Goal: Transaction & Acquisition: Purchase product/service

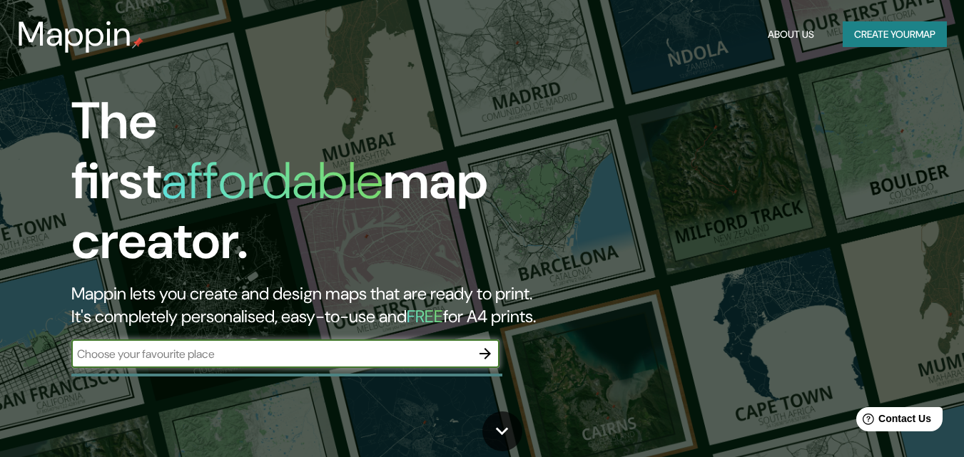
click at [183, 346] on input "text" at bounding box center [270, 354] width 399 height 16
click at [141, 346] on input "latinoamérica" at bounding box center [270, 354] width 399 height 16
type input "Latinoamérica"
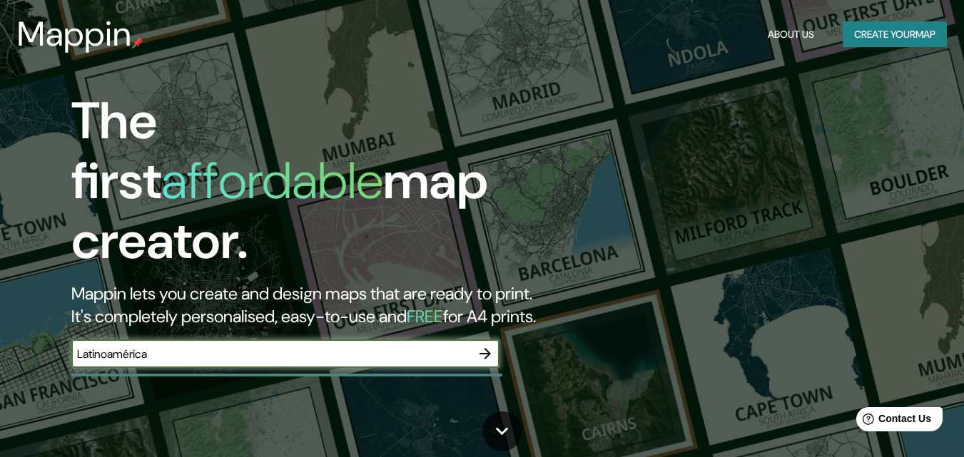
click at [487, 348] on icon "button" at bounding box center [484, 353] width 11 height 11
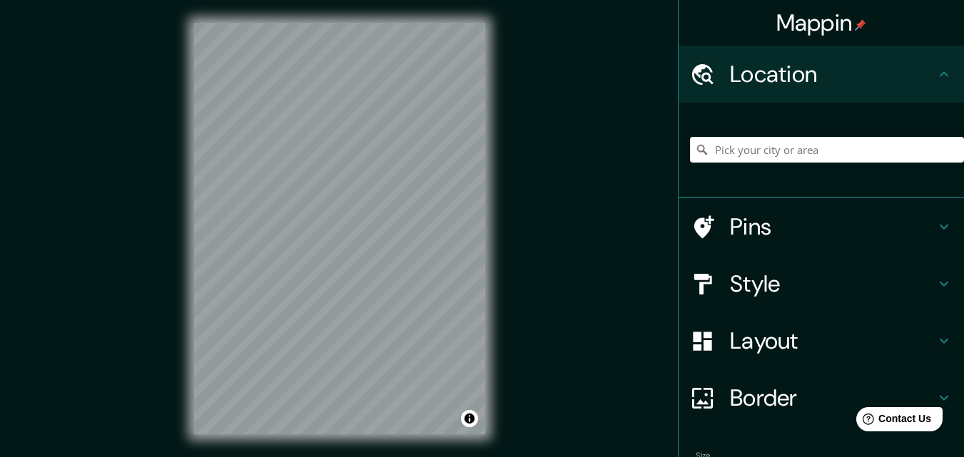
click at [783, 163] on div at bounding box center [827, 149] width 274 height 71
click at [770, 148] on input "Pick your city or area" at bounding box center [827, 150] width 274 height 26
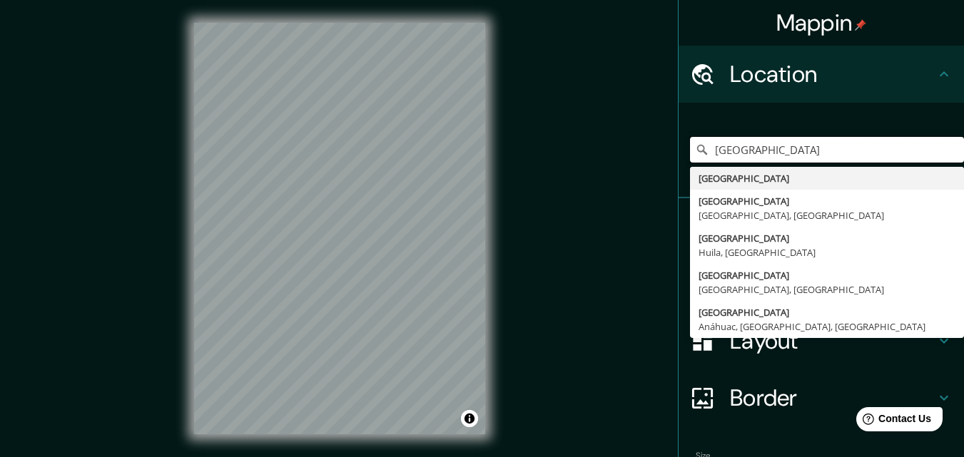
drag, startPoint x: 772, startPoint y: 142, endPoint x: 618, endPoint y: 168, distance: 156.3
click at [618, 168] on div "Mappin Location [GEOGRAPHIC_DATA] [GEOGRAPHIC_DATA] [GEOGRAPHIC_DATA] [GEOGRAPH…" at bounding box center [482, 240] width 964 height 480
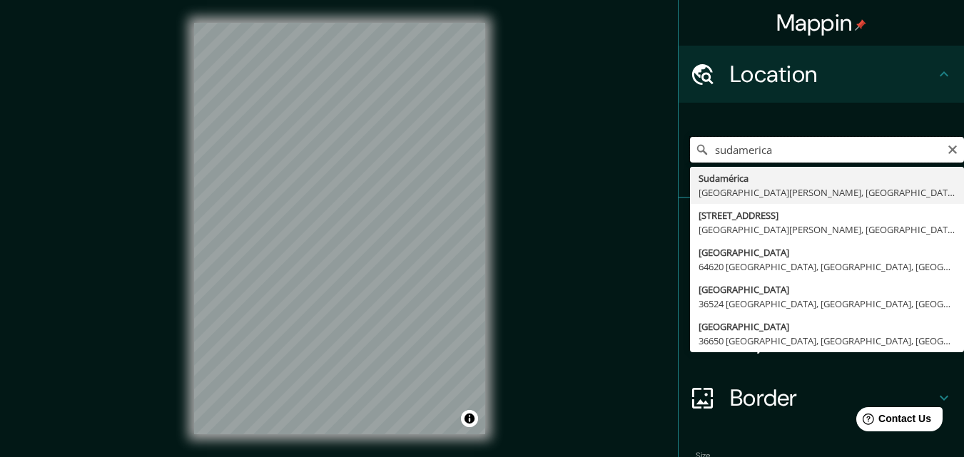
click at [727, 154] on input "sudamerica" at bounding box center [827, 150] width 274 height 26
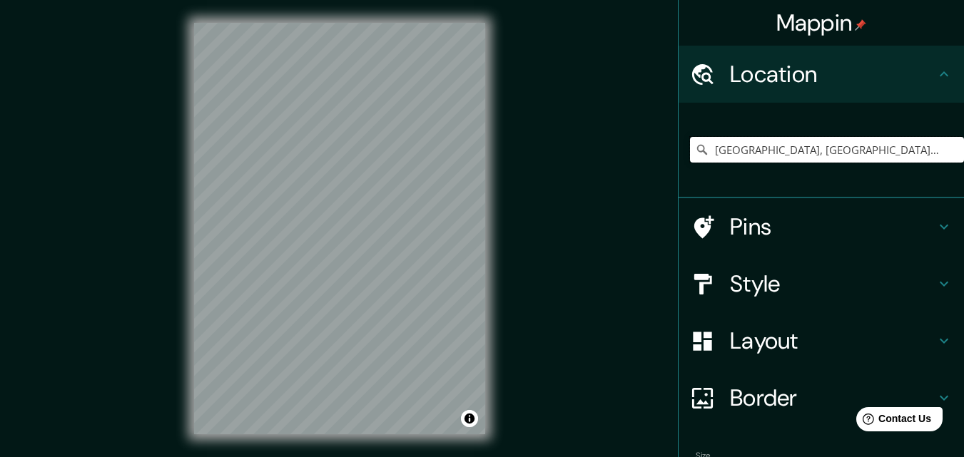
type input "[GEOGRAPHIC_DATA], [GEOGRAPHIC_DATA][PERSON_NAME], provincia [PERSON_NAME][GEOG…"
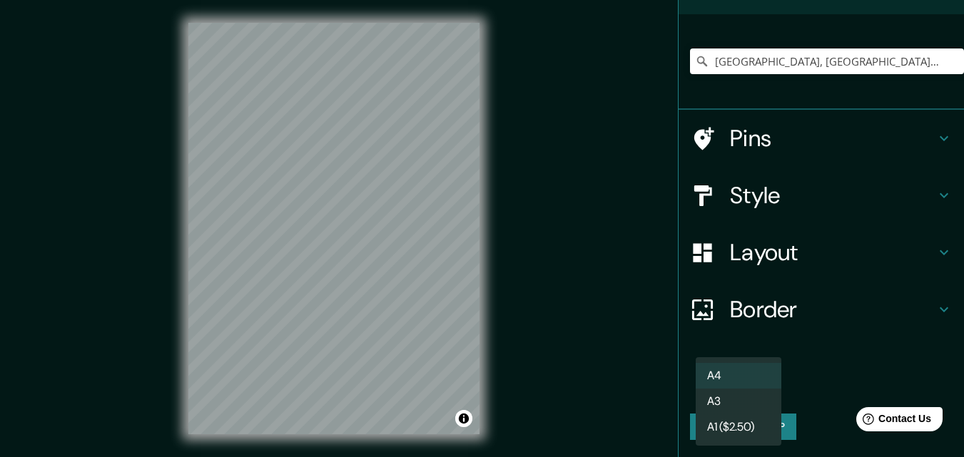
click at [750, 384] on body "Mappin Location [GEOGRAPHIC_DATA], [GEOGRAPHIC_DATA][PERSON_NAME], [GEOGRAPHIC_…" at bounding box center [482, 228] width 964 height 457
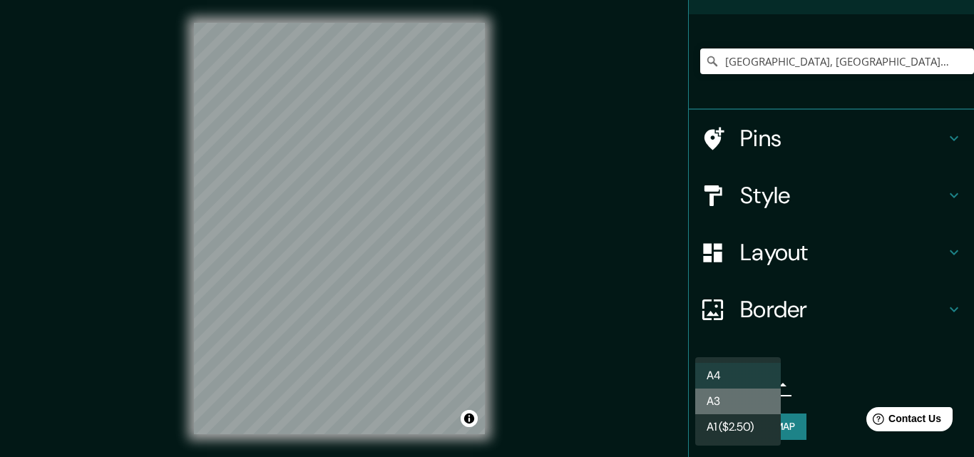
click at [744, 395] on li "A3" at bounding box center [738, 402] width 86 height 26
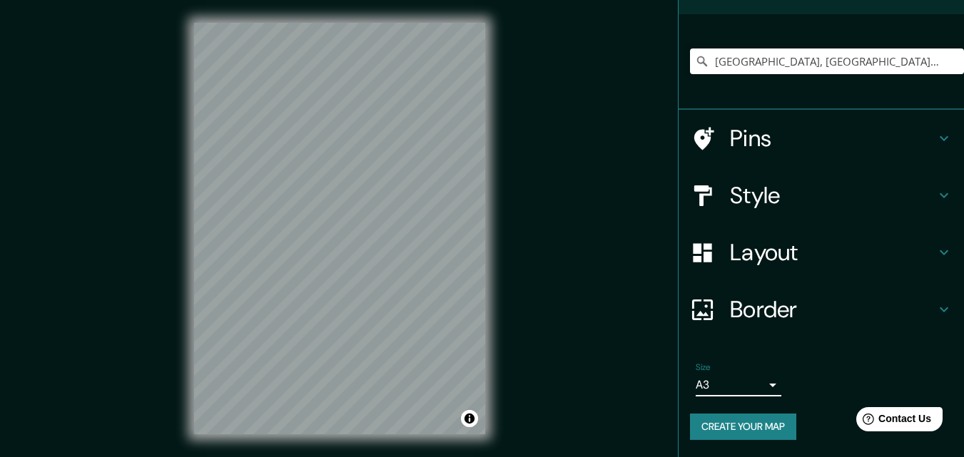
click at [698, 384] on body "Mappin Location [GEOGRAPHIC_DATA], [GEOGRAPHIC_DATA][PERSON_NAME], [GEOGRAPHIC_…" at bounding box center [482, 228] width 964 height 457
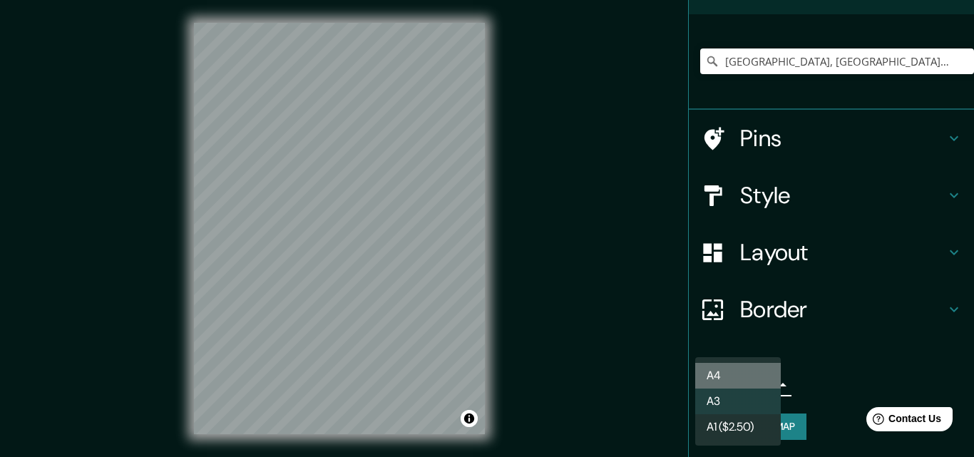
click at [699, 372] on li "A4" at bounding box center [738, 376] width 86 height 26
type input "single"
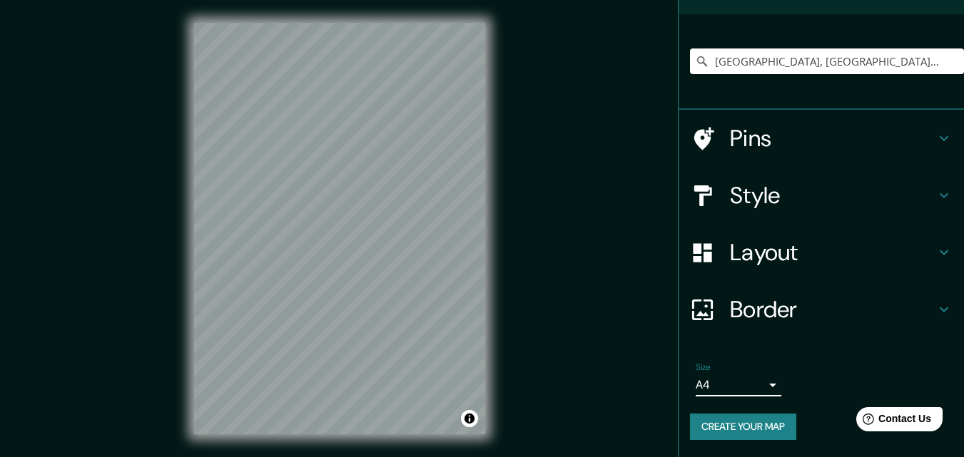
click at [782, 253] on h4 "Layout" at bounding box center [832, 252] width 205 height 29
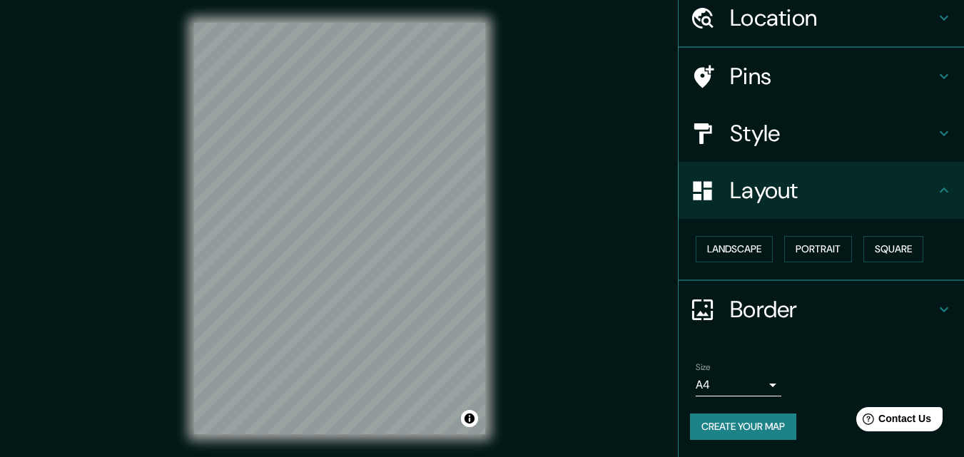
scroll to position [56, 0]
click at [859, 180] on h4 "Layout" at bounding box center [832, 191] width 205 height 29
click at [852, 152] on div "Style" at bounding box center [820, 134] width 285 height 57
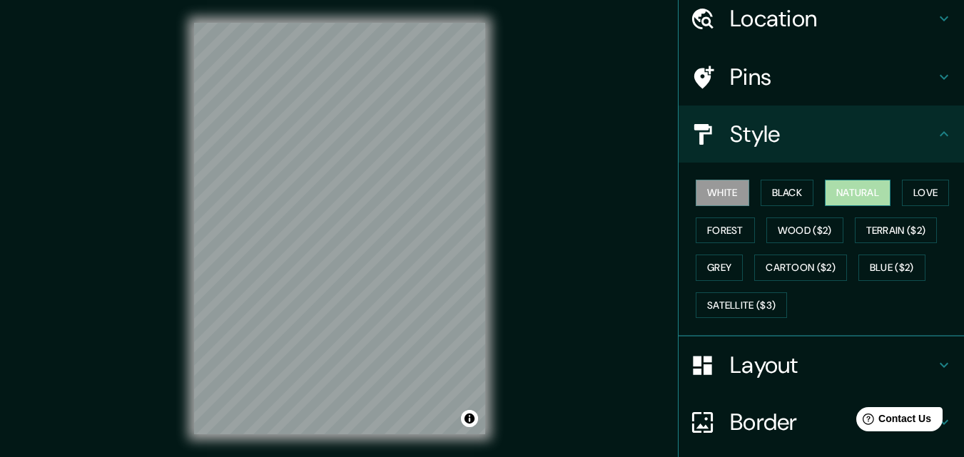
click at [854, 185] on button "Natural" at bounding box center [858, 193] width 66 height 26
click at [719, 183] on button "White" at bounding box center [721, 193] width 53 height 26
click at [820, 124] on h4 "Style" at bounding box center [832, 134] width 205 height 29
click at [911, 72] on h4 "Pins" at bounding box center [832, 77] width 205 height 29
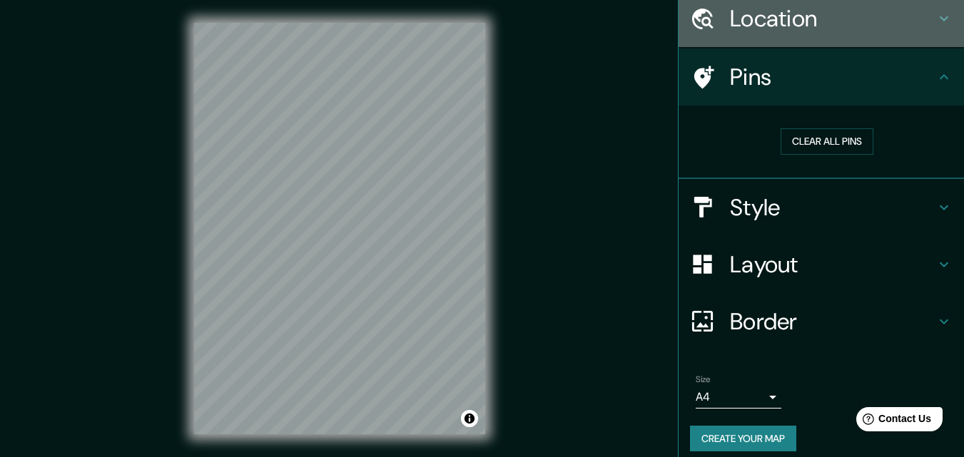
click at [865, 34] on div "Location" at bounding box center [820, 18] width 285 height 57
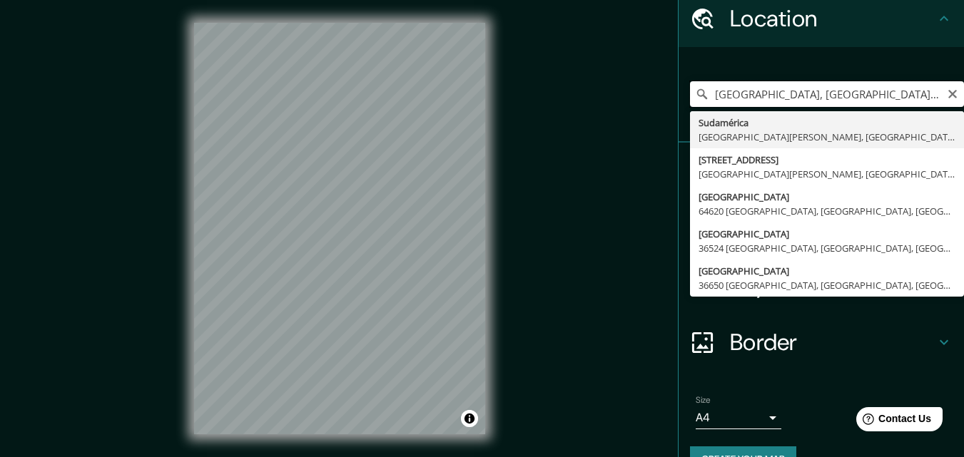
click at [797, 96] on input "[GEOGRAPHIC_DATA], [GEOGRAPHIC_DATA][PERSON_NAME], provincia [PERSON_NAME][GEOG…" at bounding box center [827, 94] width 274 height 26
click at [946, 89] on icon "Clear" at bounding box center [951, 93] width 11 height 11
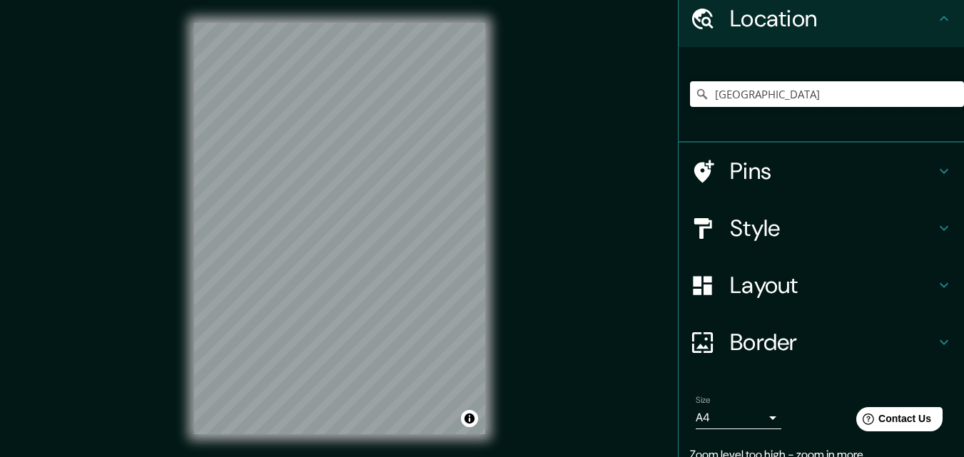
type input "[GEOGRAPHIC_DATA]"
click at [795, 331] on h4 "Border" at bounding box center [832, 342] width 205 height 29
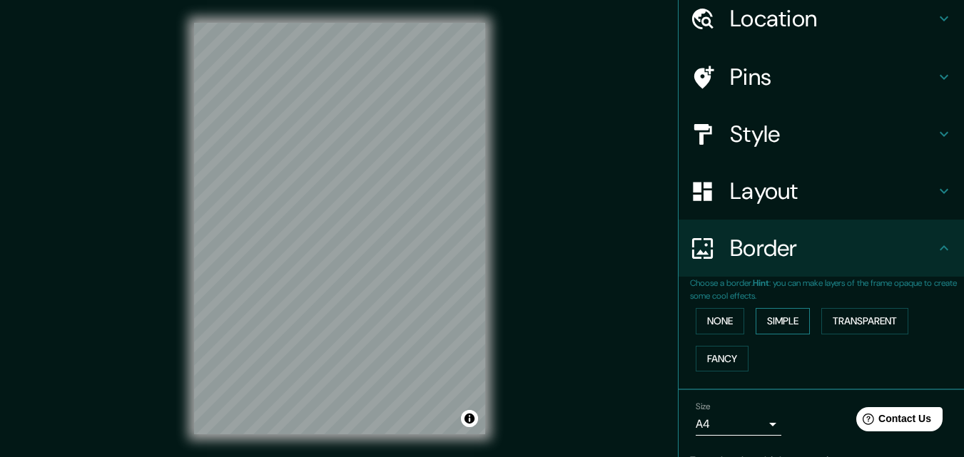
click at [779, 317] on button "Simple" at bounding box center [782, 321] width 54 height 26
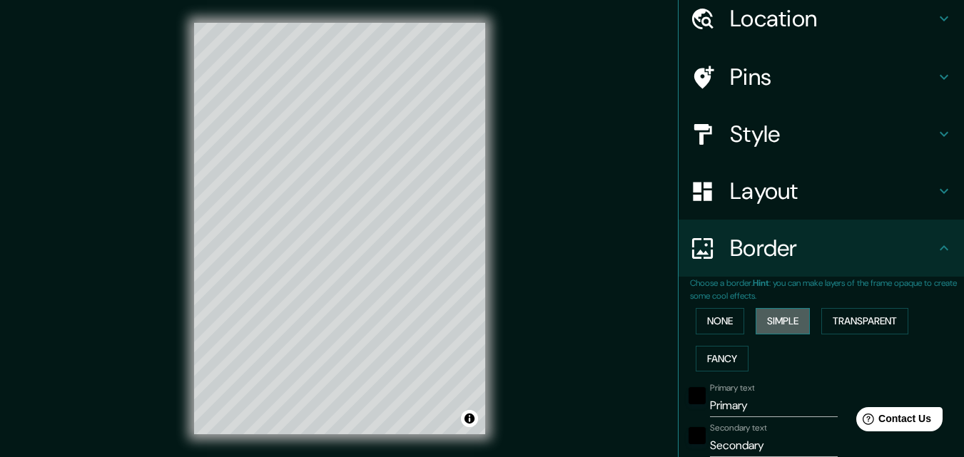
click at [779, 317] on button "Simple" at bounding box center [782, 321] width 54 height 26
type input "163"
type input "33"
click at [723, 314] on button "None" at bounding box center [719, 321] width 49 height 26
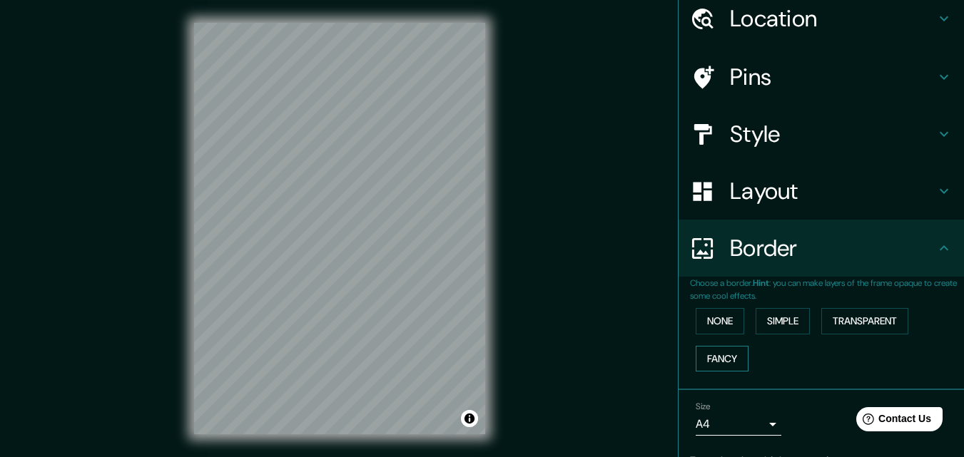
click at [720, 357] on button "Fancy" at bounding box center [721, 359] width 53 height 26
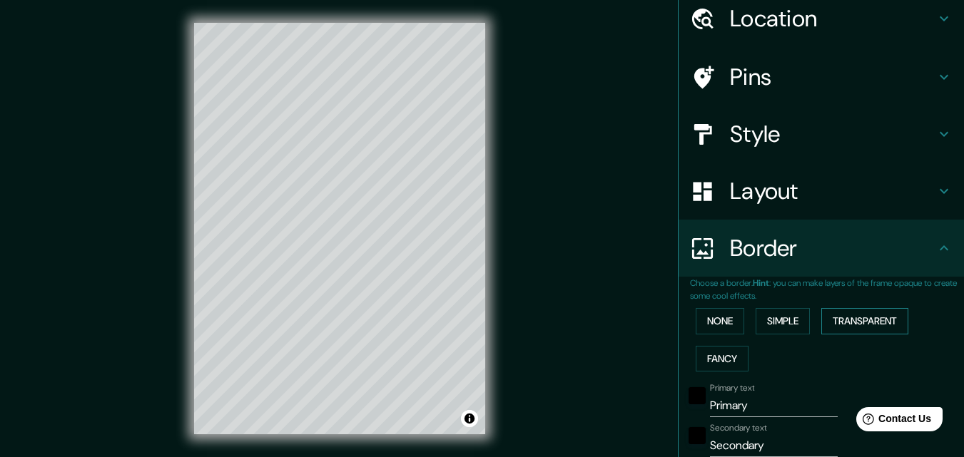
click at [883, 318] on button "Transparent" at bounding box center [864, 321] width 87 height 26
click at [705, 358] on button "Fancy" at bounding box center [721, 359] width 53 height 26
click at [787, 326] on button "Simple" at bounding box center [782, 321] width 54 height 26
click at [830, 317] on button "Transparent" at bounding box center [864, 321] width 87 height 26
click at [704, 355] on button "Fancy" at bounding box center [721, 359] width 53 height 26
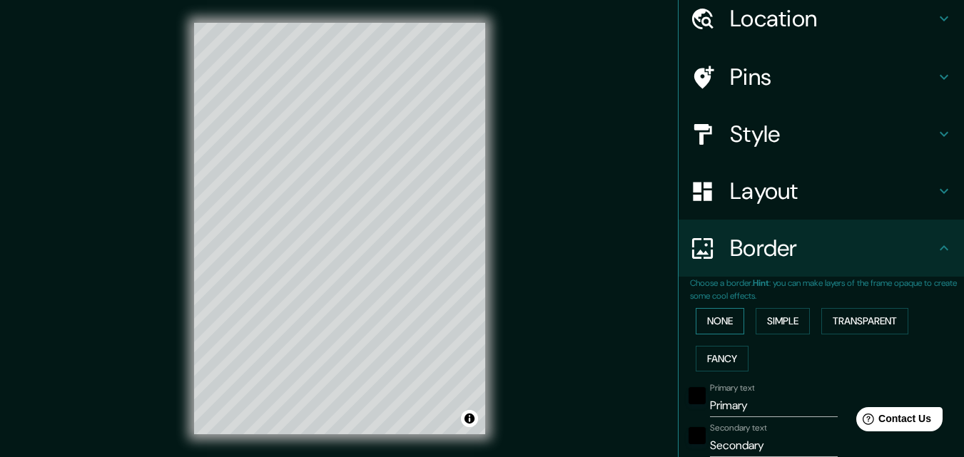
click at [700, 324] on button "None" at bounding box center [719, 321] width 49 height 26
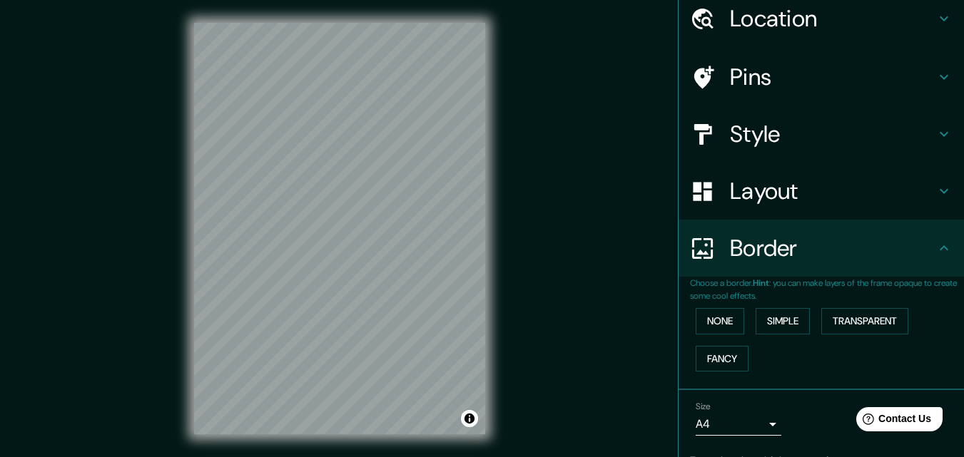
scroll to position [0, 0]
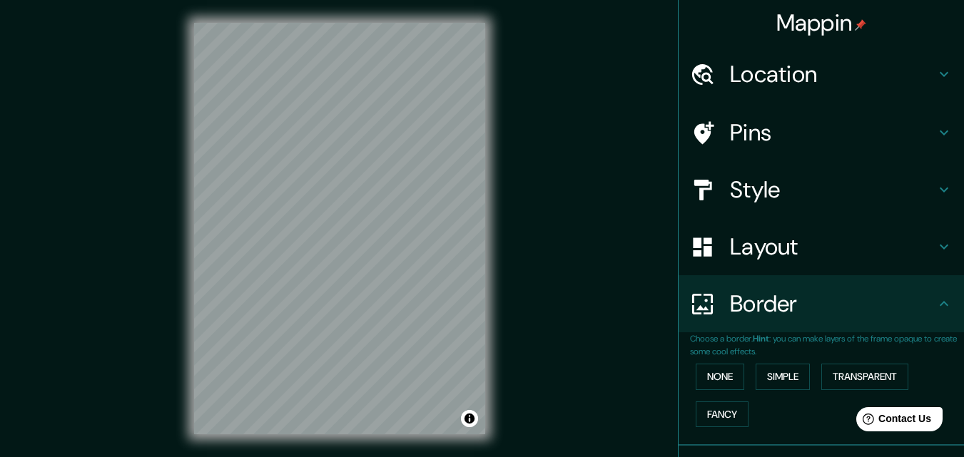
click at [764, 144] on h4 "Pins" at bounding box center [832, 132] width 205 height 29
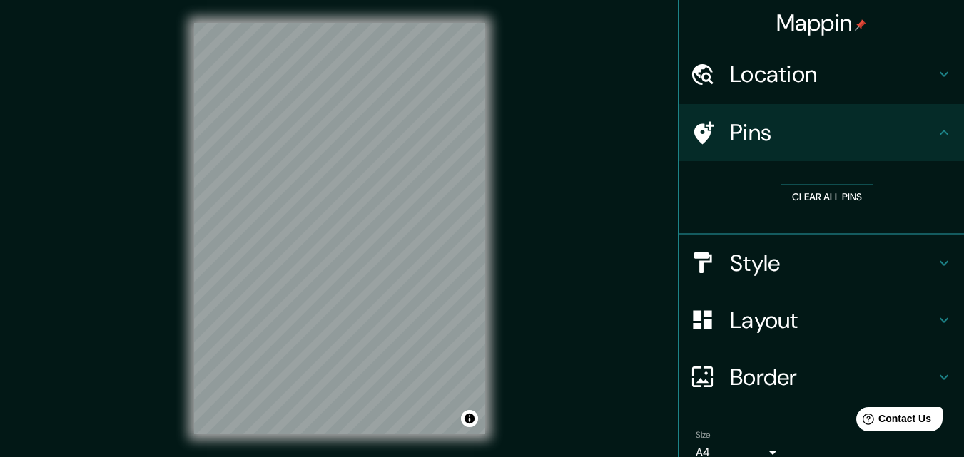
click at [770, 262] on h4 "Style" at bounding box center [832, 263] width 205 height 29
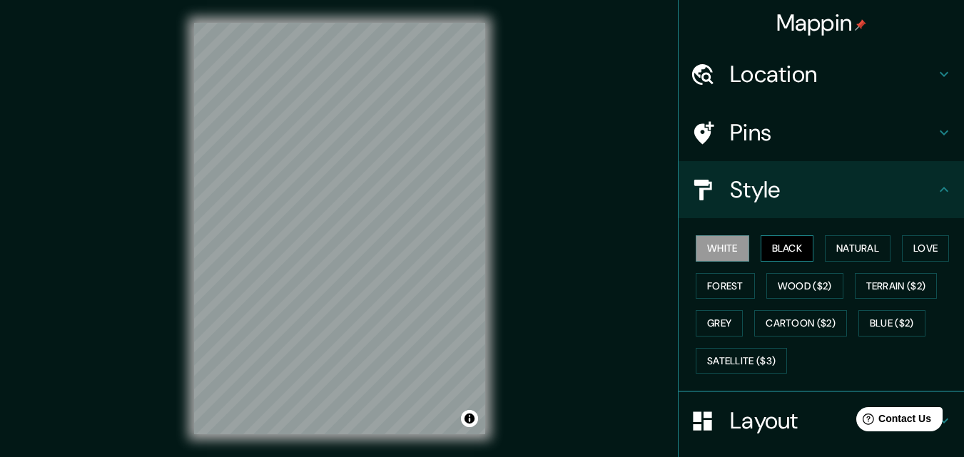
click at [775, 254] on button "Black" at bounding box center [786, 248] width 53 height 26
click at [830, 249] on button "Natural" at bounding box center [858, 248] width 66 height 26
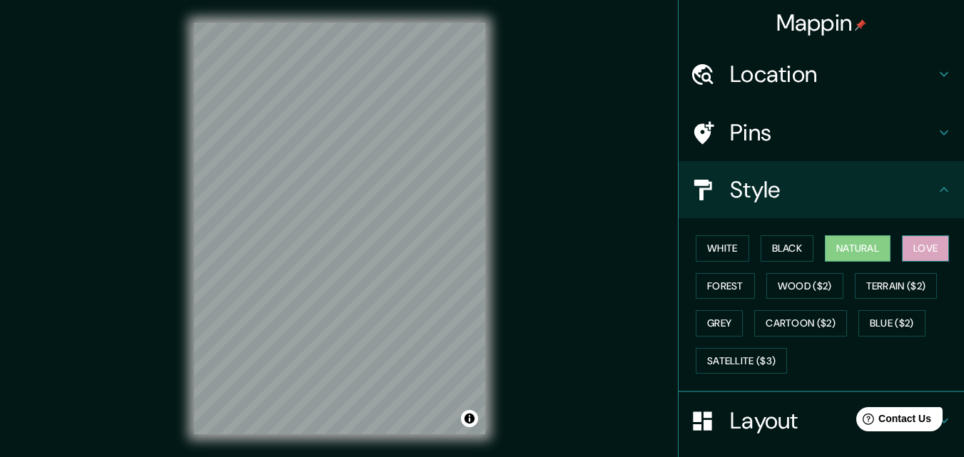
click at [924, 252] on button "Love" at bounding box center [925, 248] width 47 height 26
click at [698, 285] on button "Forest" at bounding box center [724, 286] width 59 height 26
click at [839, 242] on button "Natural" at bounding box center [858, 248] width 66 height 26
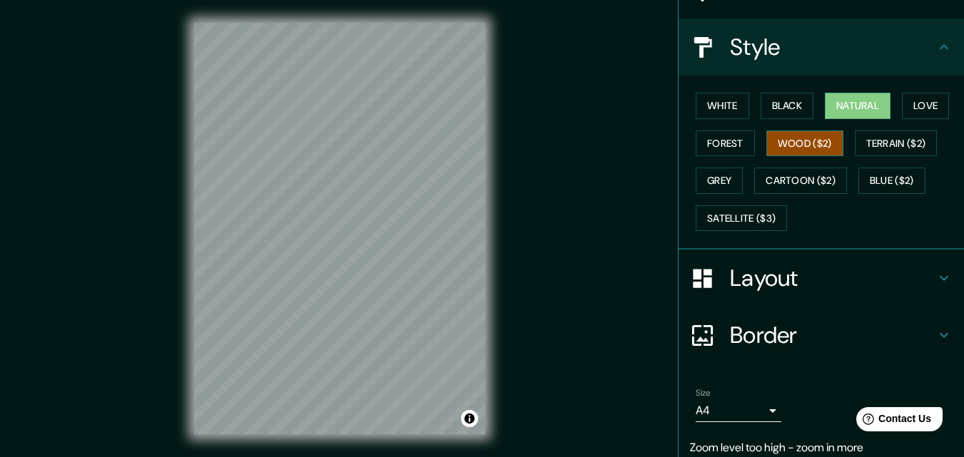
scroll to position [197, 0]
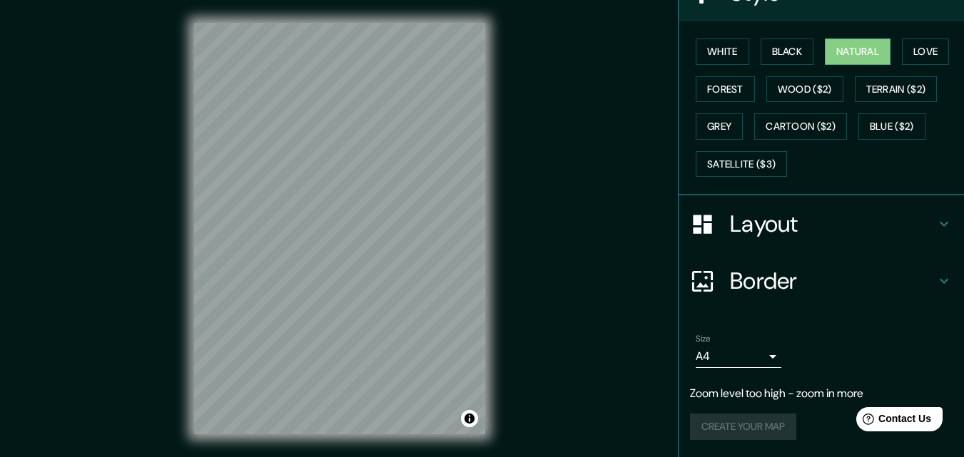
click at [743, 215] on h4 "Layout" at bounding box center [832, 224] width 205 height 29
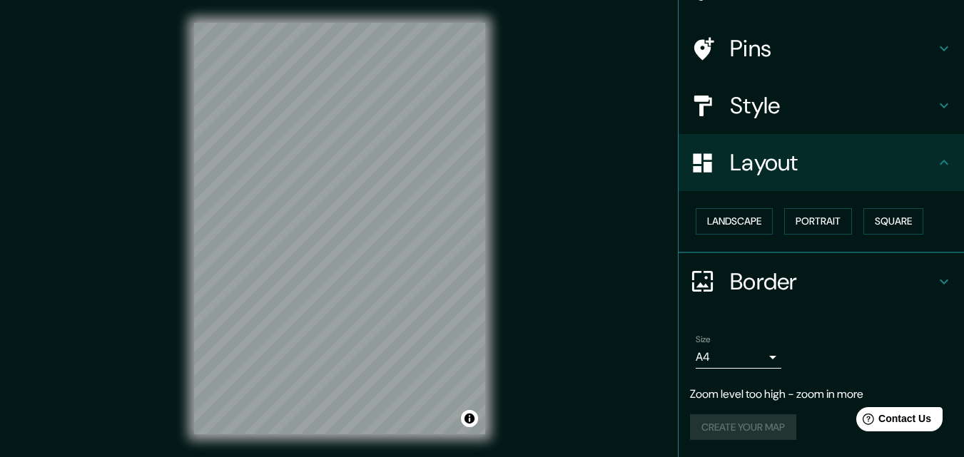
scroll to position [84, 0]
click at [722, 350] on body "Mappin Location [GEOGRAPHIC_DATA] [GEOGRAPHIC_DATA] [GEOGRAPHIC_DATA] [GEOGRAPH…" at bounding box center [482, 228] width 964 height 457
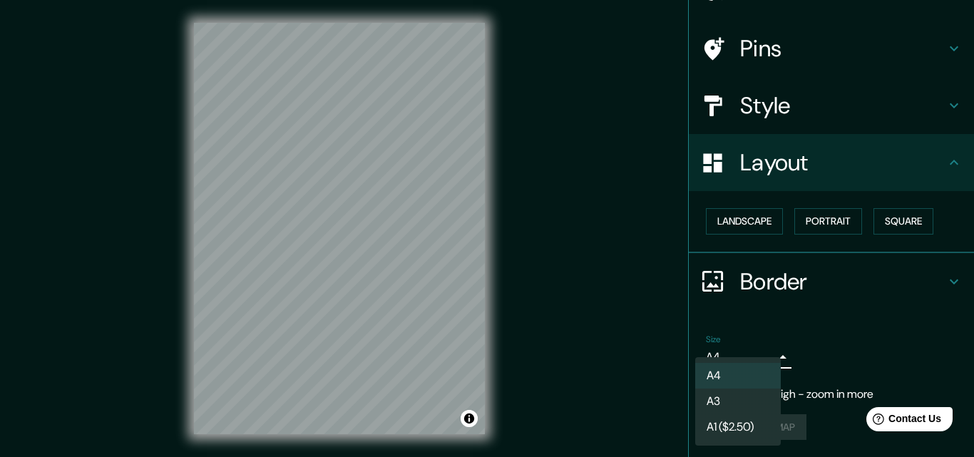
click at [885, 332] on div at bounding box center [487, 228] width 974 height 457
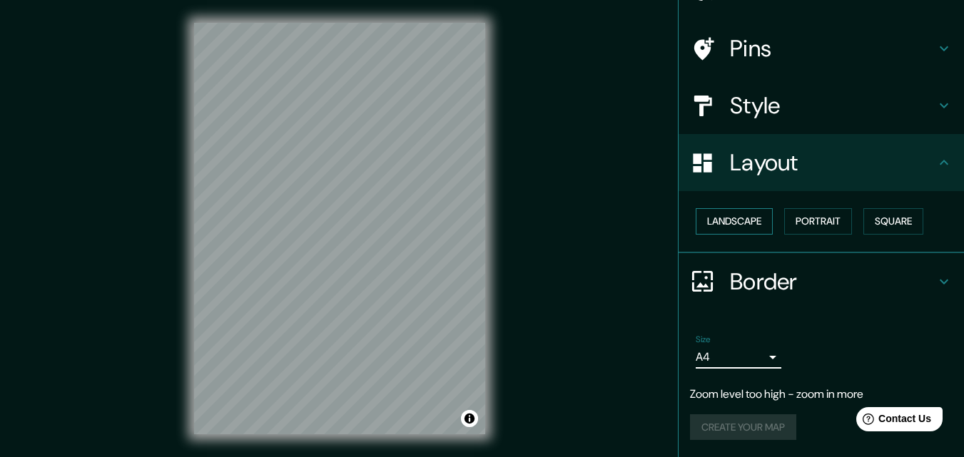
click at [717, 215] on button "Landscape" at bounding box center [733, 221] width 77 height 26
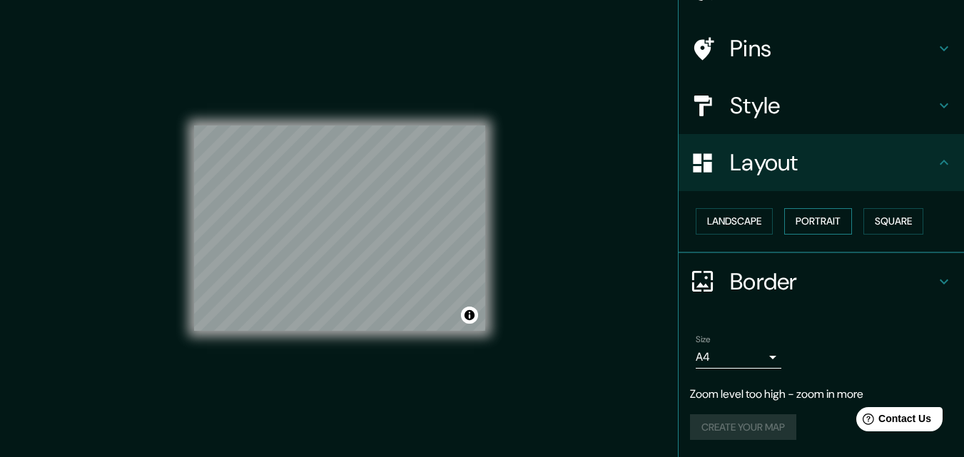
click at [815, 223] on button "Portrait" at bounding box center [818, 221] width 68 height 26
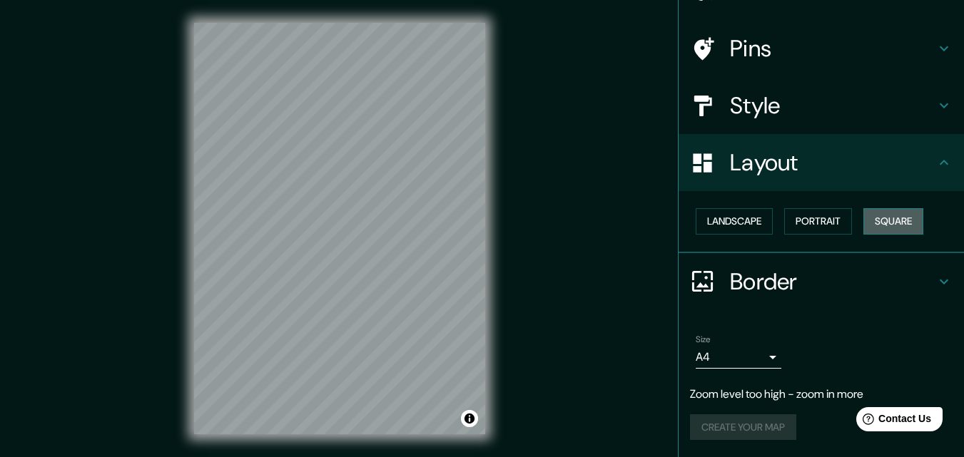
click at [872, 218] on button "Square" at bounding box center [893, 221] width 60 height 26
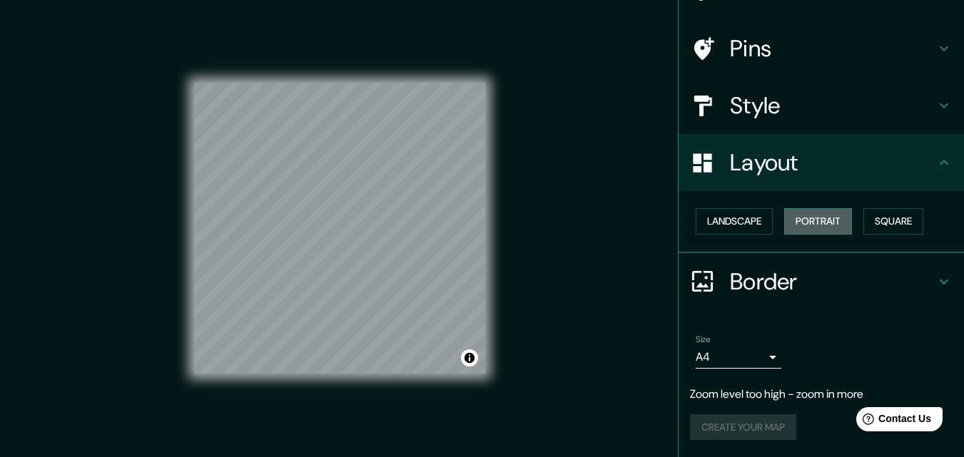
click at [817, 220] on button "Portrait" at bounding box center [818, 221] width 68 height 26
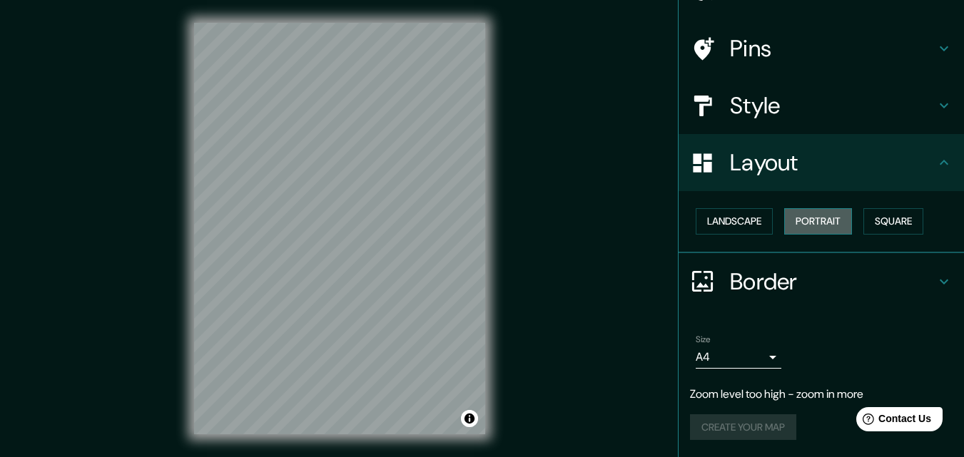
click at [817, 220] on button "Portrait" at bounding box center [818, 221] width 68 height 26
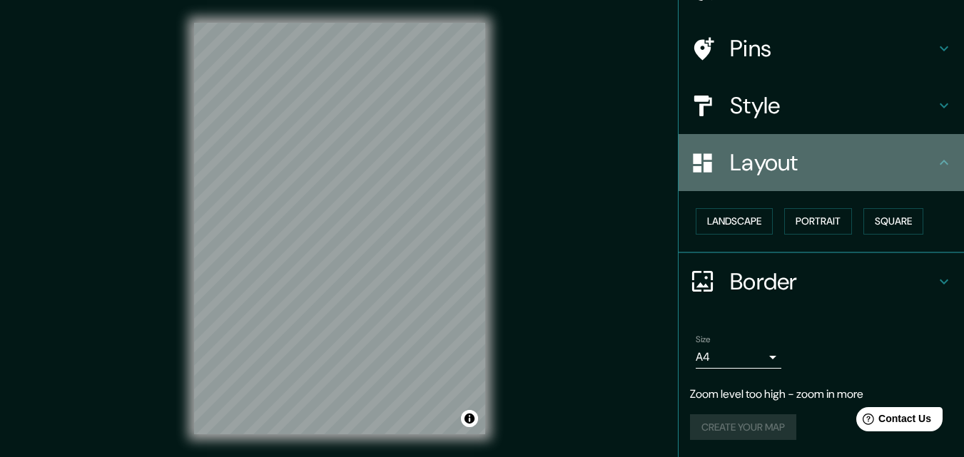
click at [875, 169] on h4 "Layout" at bounding box center [832, 162] width 205 height 29
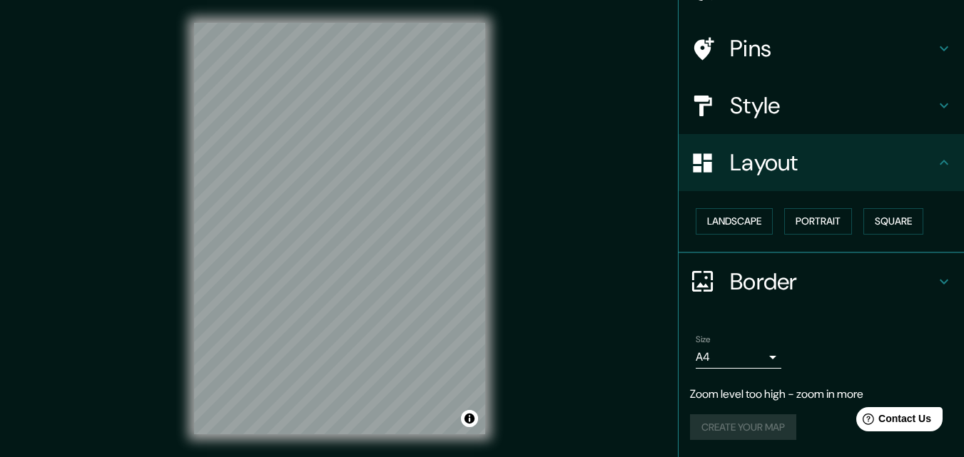
click at [603, 278] on div "Mappin Location [GEOGRAPHIC_DATA] [GEOGRAPHIC_DATA] [GEOGRAPHIC_DATA] [GEOGRAPH…" at bounding box center [482, 240] width 964 height 480
click at [470, 422] on button "Toggle attribution" at bounding box center [469, 418] width 17 height 17
click at [534, 370] on div "Mappin Location [GEOGRAPHIC_DATA] [GEOGRAPHIC_DATA] [GEOGRAPHIC_DATA] [GEOGRAPH…" at bounding box center [482, 240] width 964 height 480
click at [369, 183] on div at bounding box center [372, 177] width 11 height 11
drag, startPoint x: 369, startPoint y: 182, endPoint x: 553, endPoint y: 106, distance: 198.3
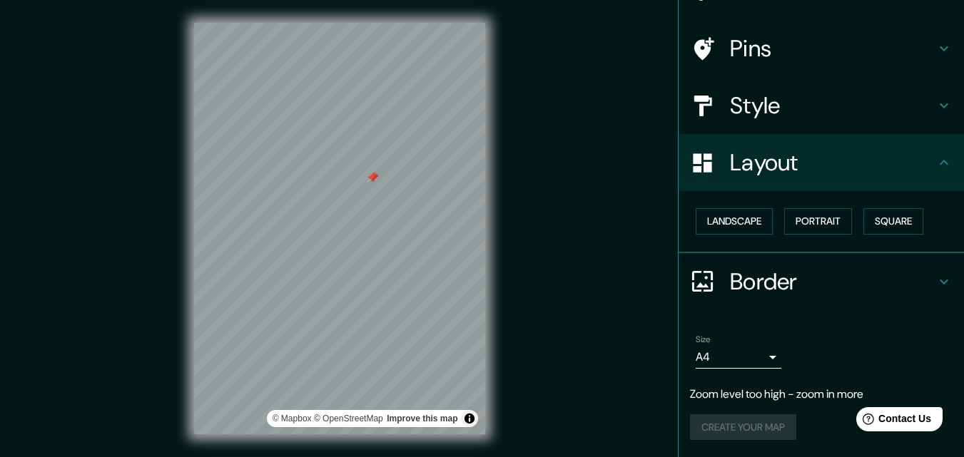
click at [553, 106] on div "Mappin Location [GEOGRAPHIC_DATA] [GEOGRAPHIC_DATA] [GEOGRAPHIC_DATA] [GEOGRAPH…" at bounding box center [482, 240] width 964 height 480
click at [750, 55] on h4 "Pins" at bounding box center [832, 48] width 205 height 29
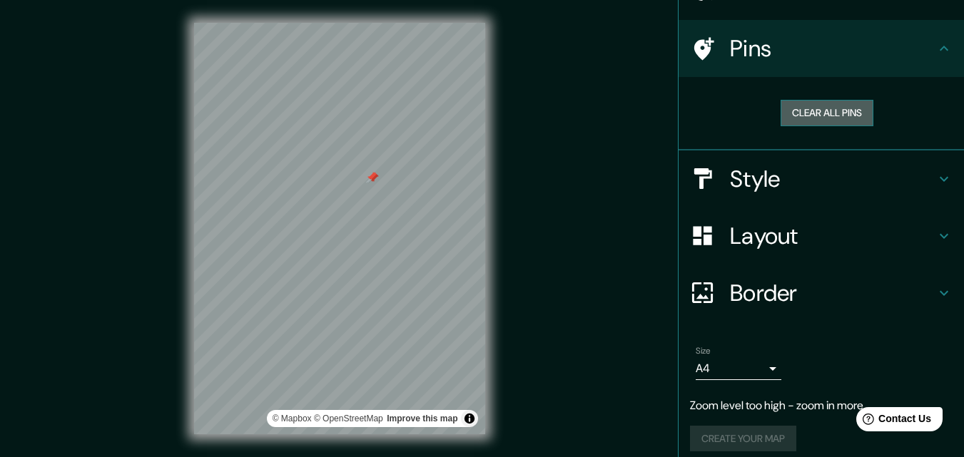
click at [801, 104] on button "Clear all pins" at bounding box center [826, 113] width 93 height 26
